Goal: Information Seeking & Learning: Learn about a topic

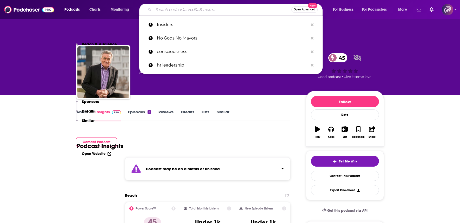
drag, startPoint x: 0, startPoint y: 0, endPoint x: 206, endPoint y: 14, distance: 206.6
click at [206, 14] on div "Open Advanced New" at bounding box center [230, 10] width 183 height 12
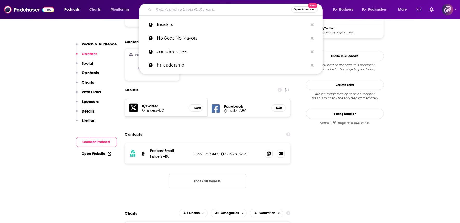
scroll to position [433, 0]
paste input "This Isn’t Working"
type input "This Isn’t Working"
click at [222, 99] on div "Facebook @InsidersABC 83k" at bounding box center [249, 107] width 83 height 17
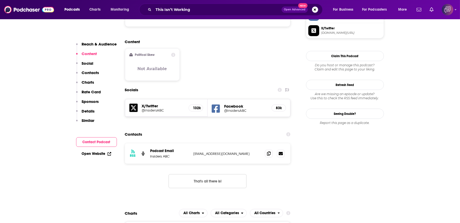
click at [302, 10] on span "Open Advanced" at bounding box center [295, 9] width 22 height 3
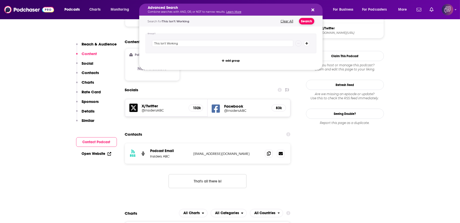
click at [308, 22] on button "Search" at bounding box center [306, 21] width 15 height 6
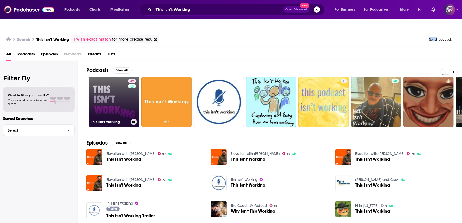
click at [125, 103] on link "49 This Isn’t Working" at bounding box center [114, 102] width 50 height 50
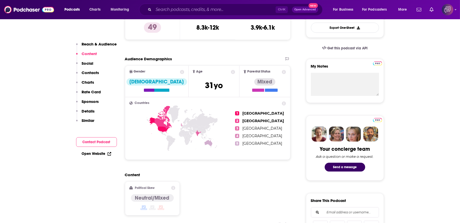
scroll to position [260, 0]
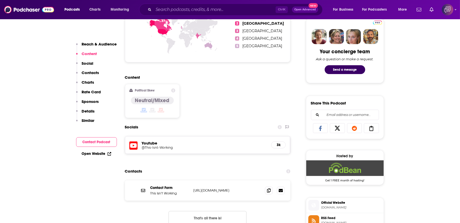
click at [146, 146] on h5 "@This-Isnt-Working" at bounding box center [183, 148] width 83 height 4
